Goal: Information Seeking & Learning: Find specific fact

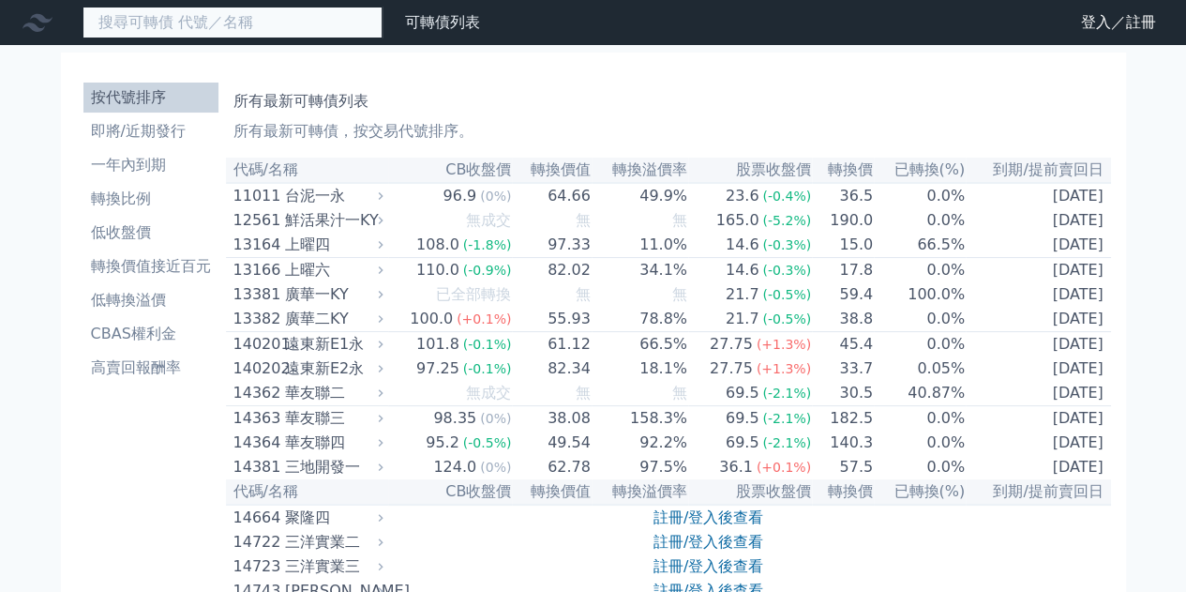
click at [309, 13] on input at bounding box center [233, 23] width 300 height 32
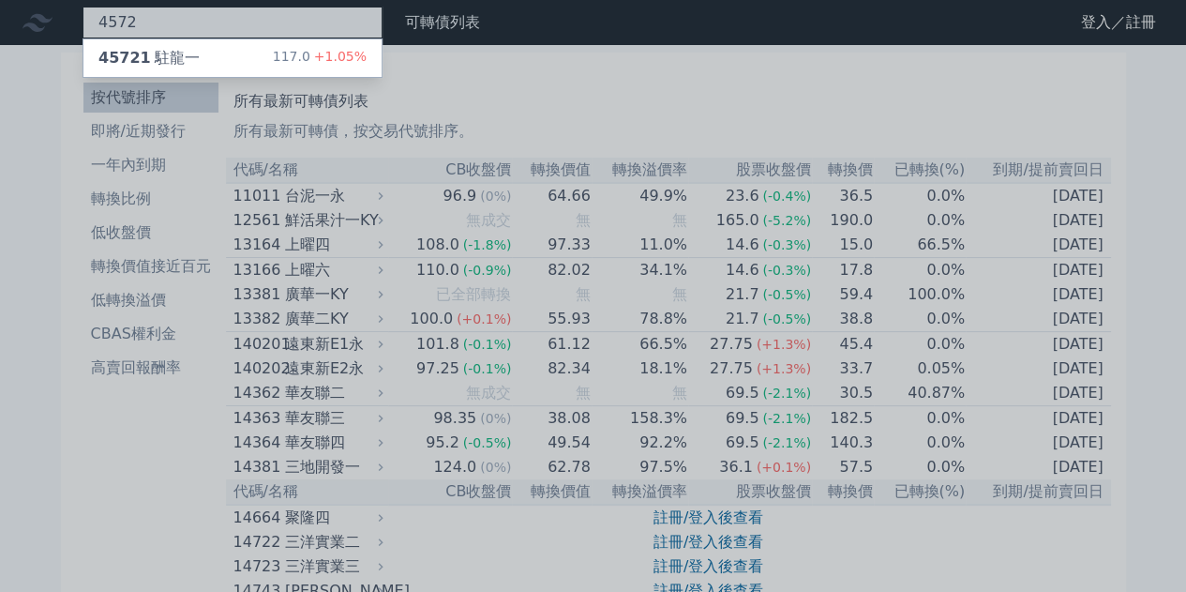
type input "4572"
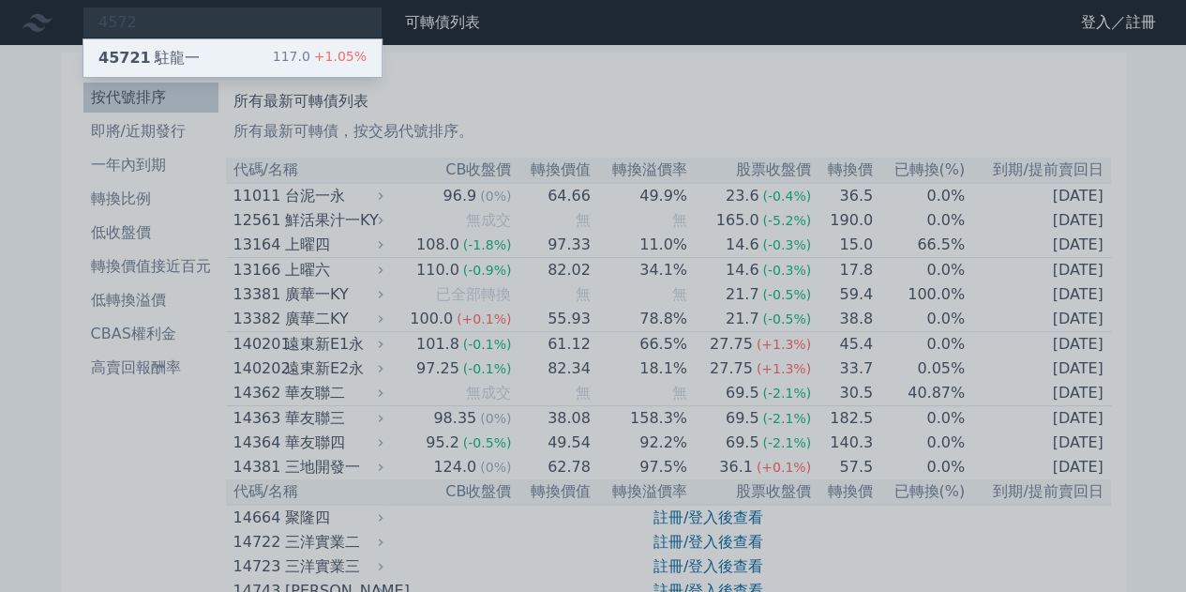
click at [293, 59] on div "117.0 +1.05%" at bounding box center [320, 58] width 94 height 23
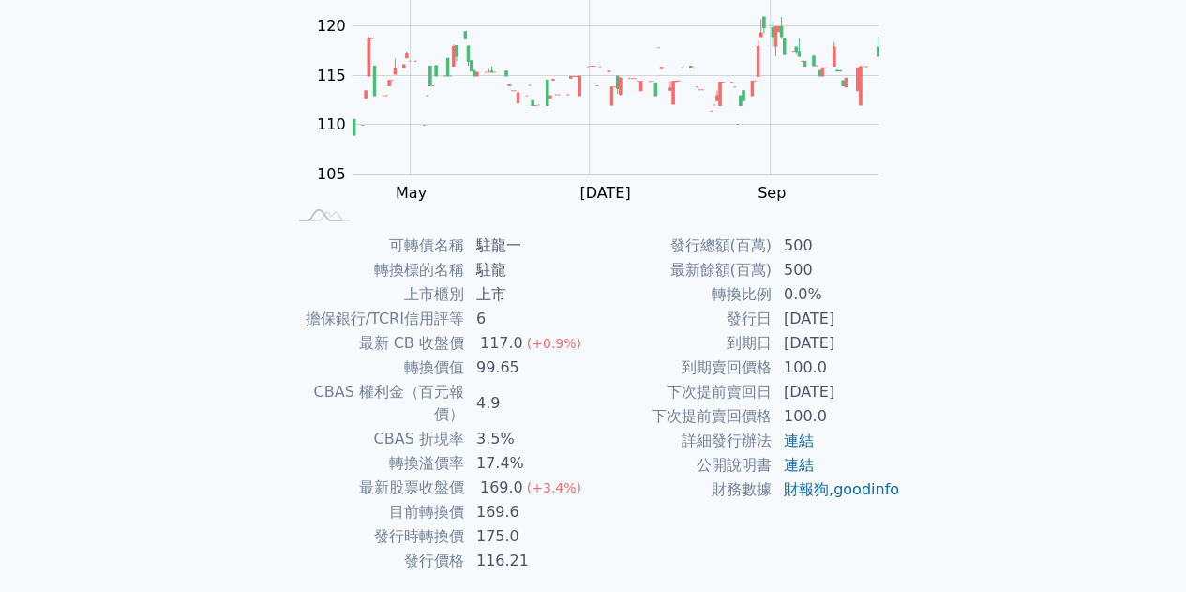
scroll to position [276, 0]
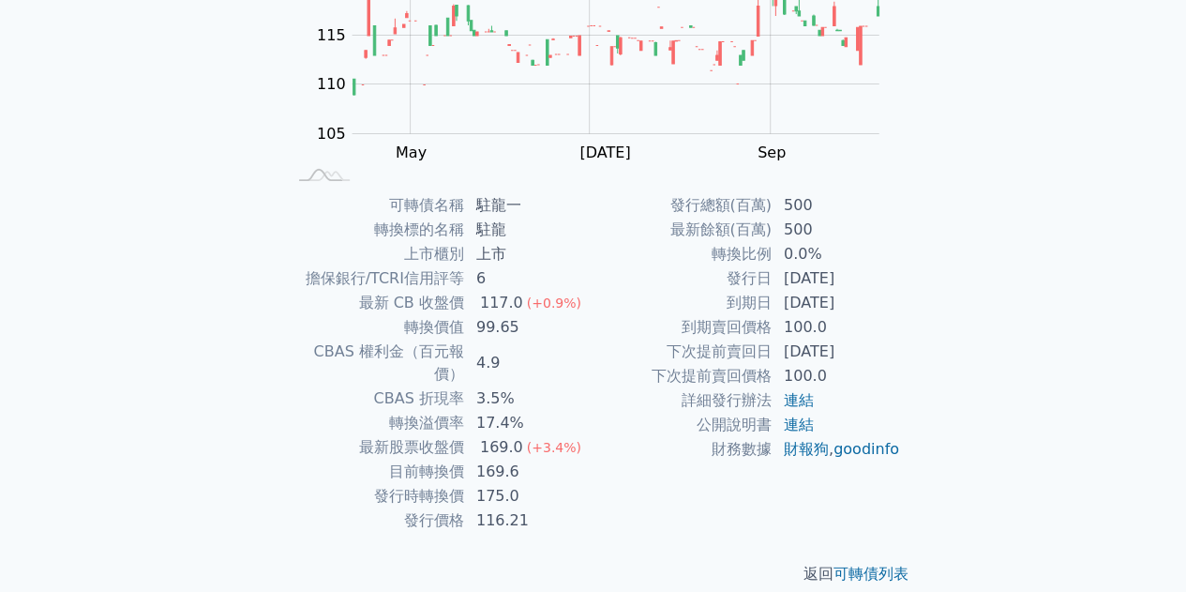
click at [803, 385] on td "100.0" at bounding box center [837, 376] width 128 height 24
click at [799, 399] on link "連結" at bounding box center [799, 400] width 30 height 18
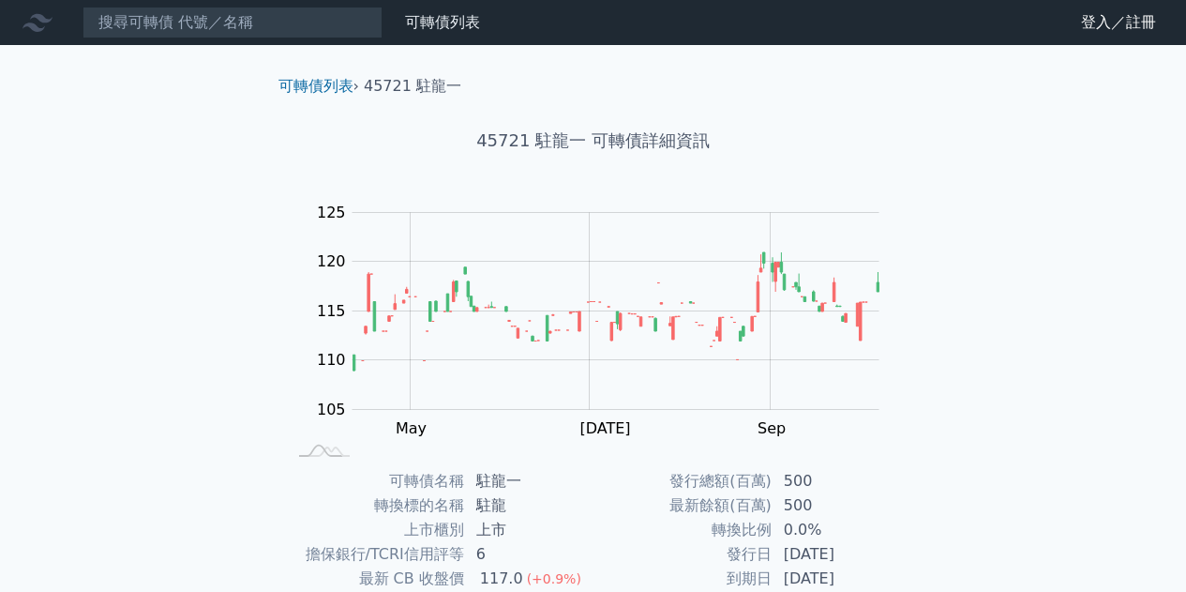
scroll to position [276, 0]
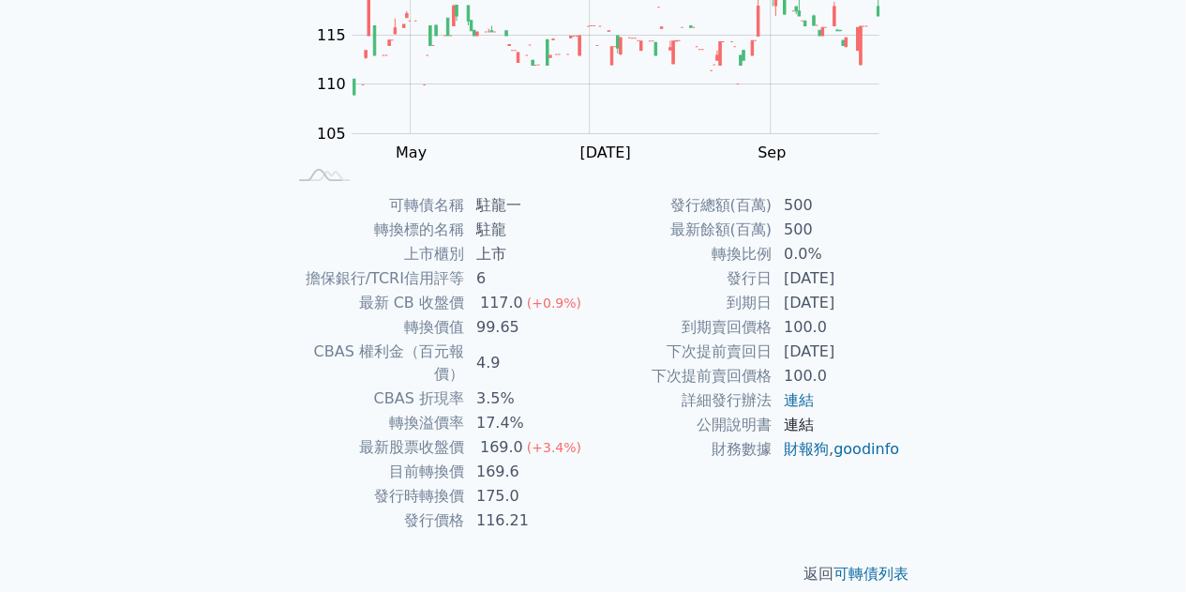
click at [807, 423] on link "連結" at bounding box center [799, 424] width 30 height 18
